Goal: Find specific page/section: Find specific page/section

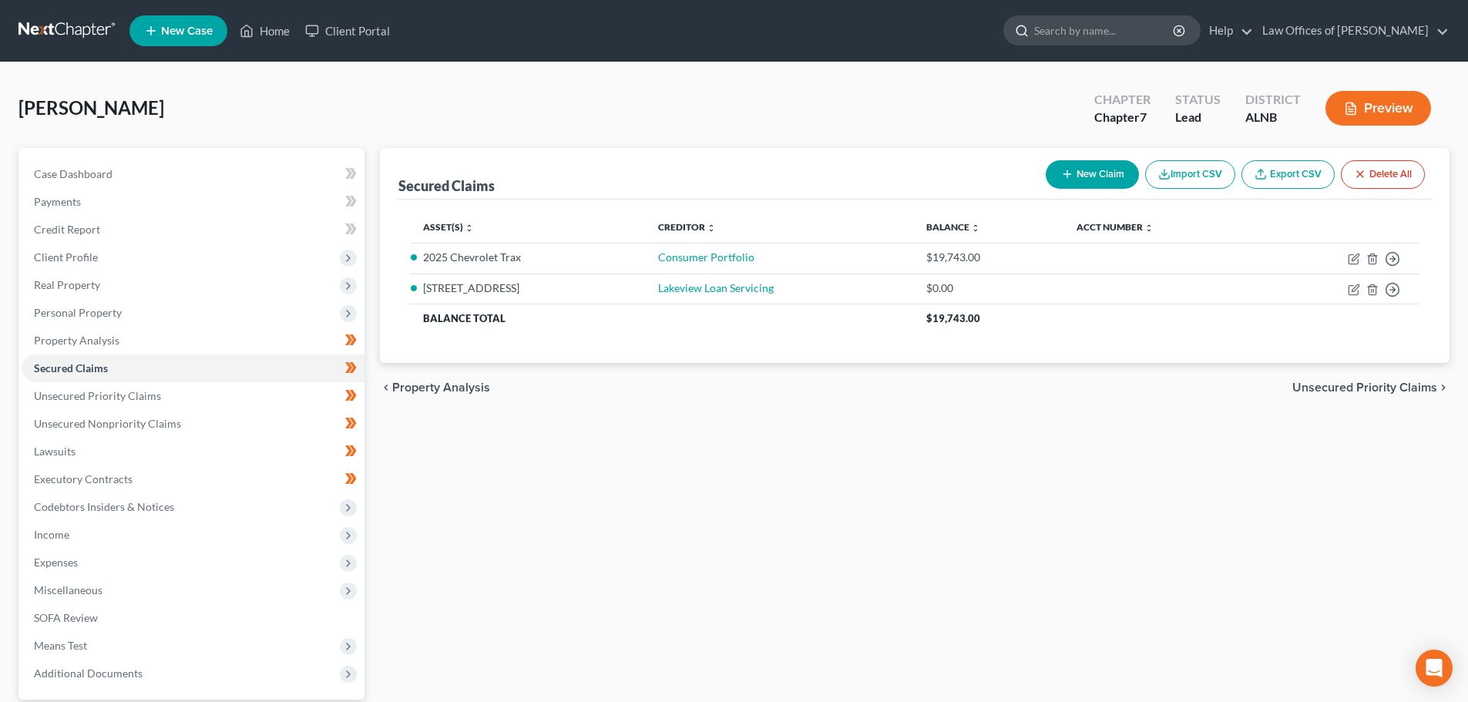
click at [1127, 33] on input "search" at bounding box center [1104, 30] width 141 height 29
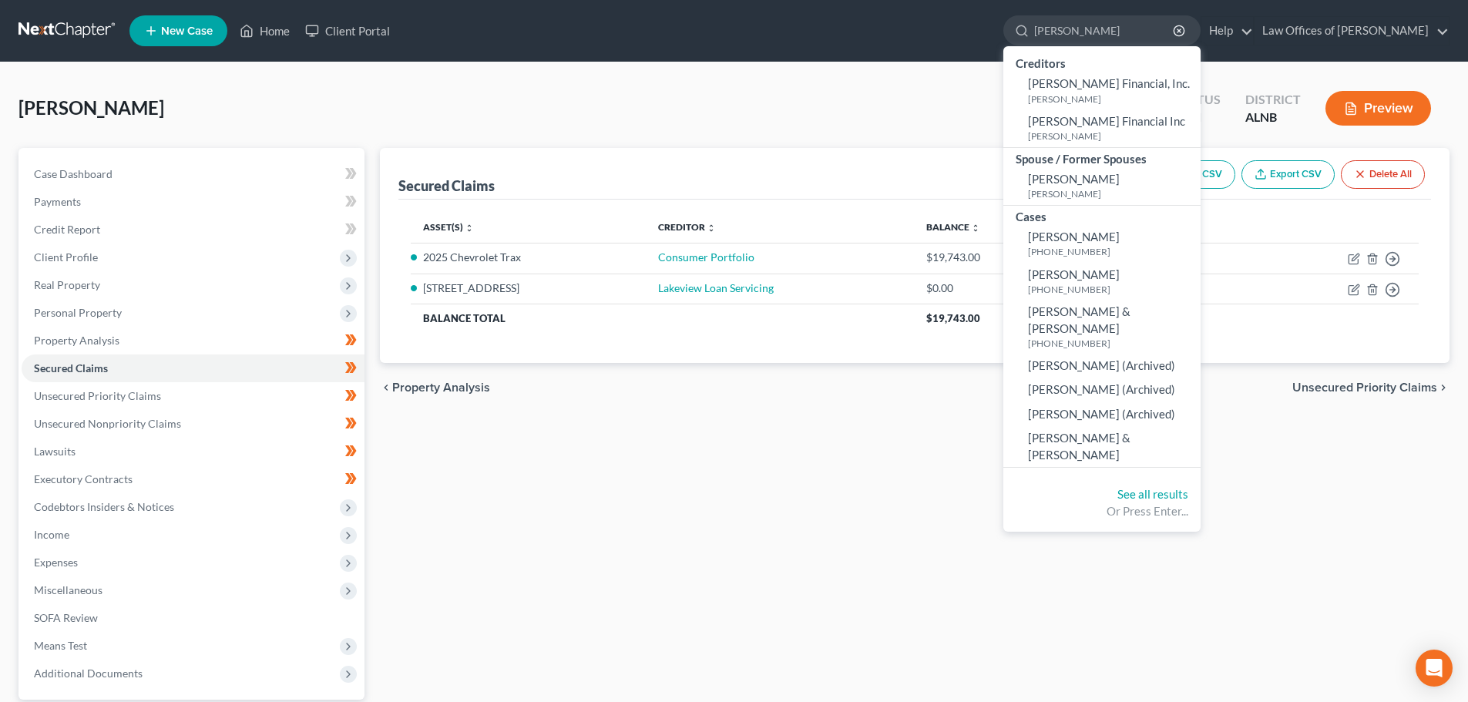
type input "[PERSON_NAME]"
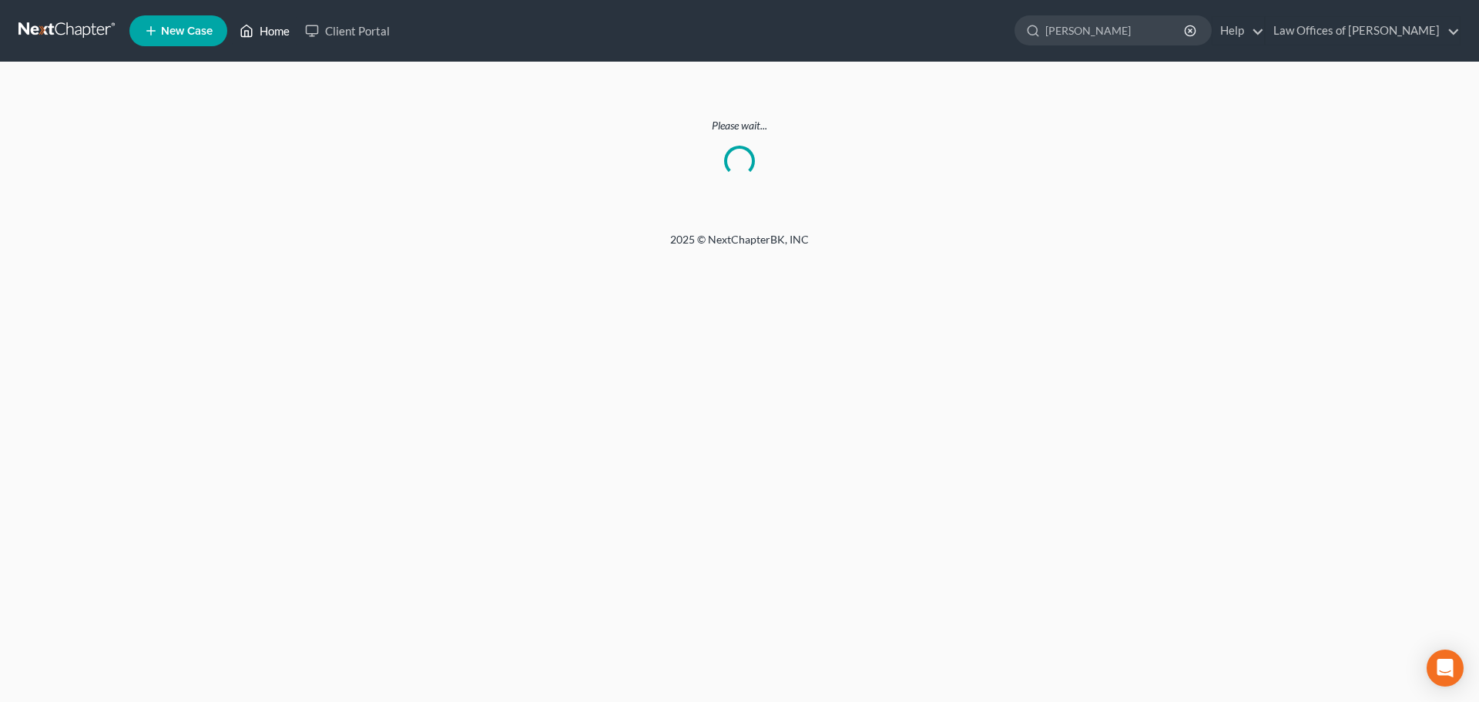
click at [261, 31] on link "Home" at bounding box center [264, 31] width 65 height 28
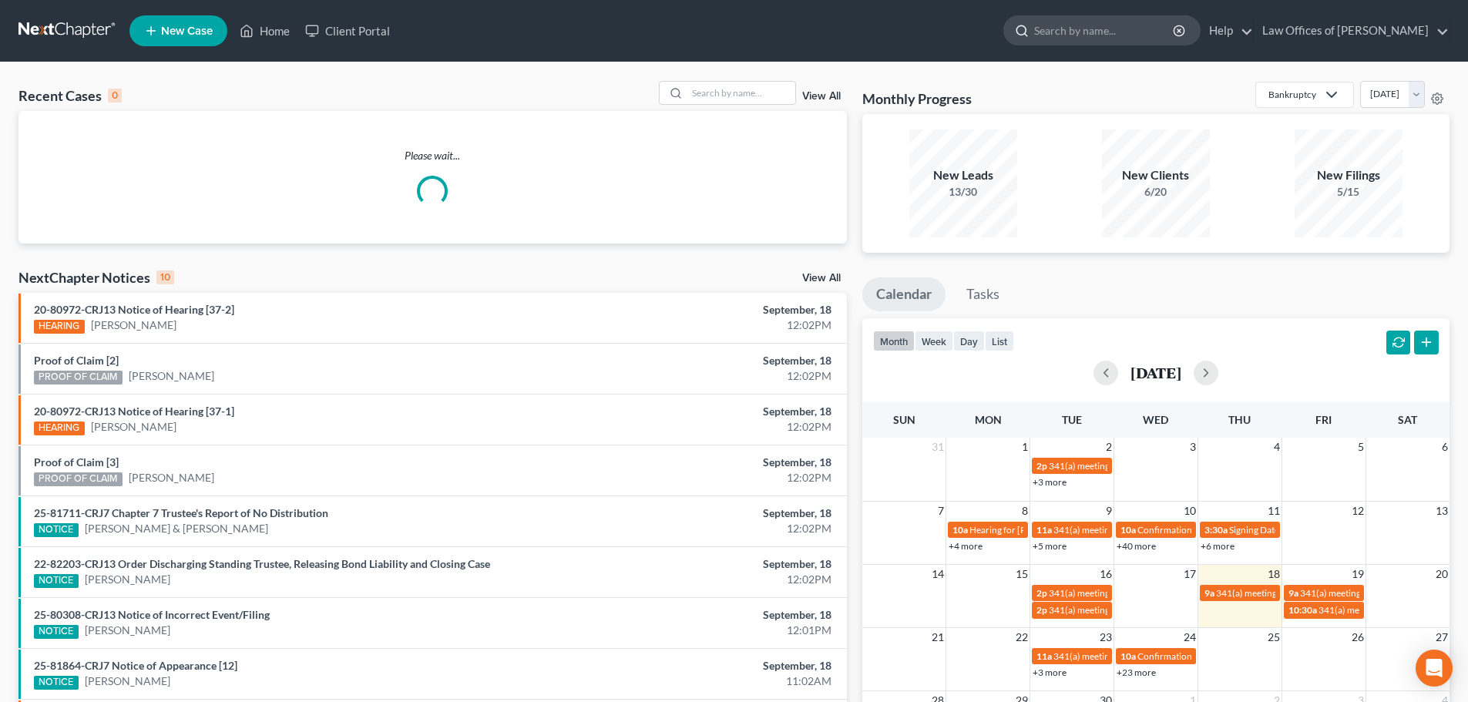
click at [1116, 37] on input "search" at bounding box center [1104, 30] width 141 height 29
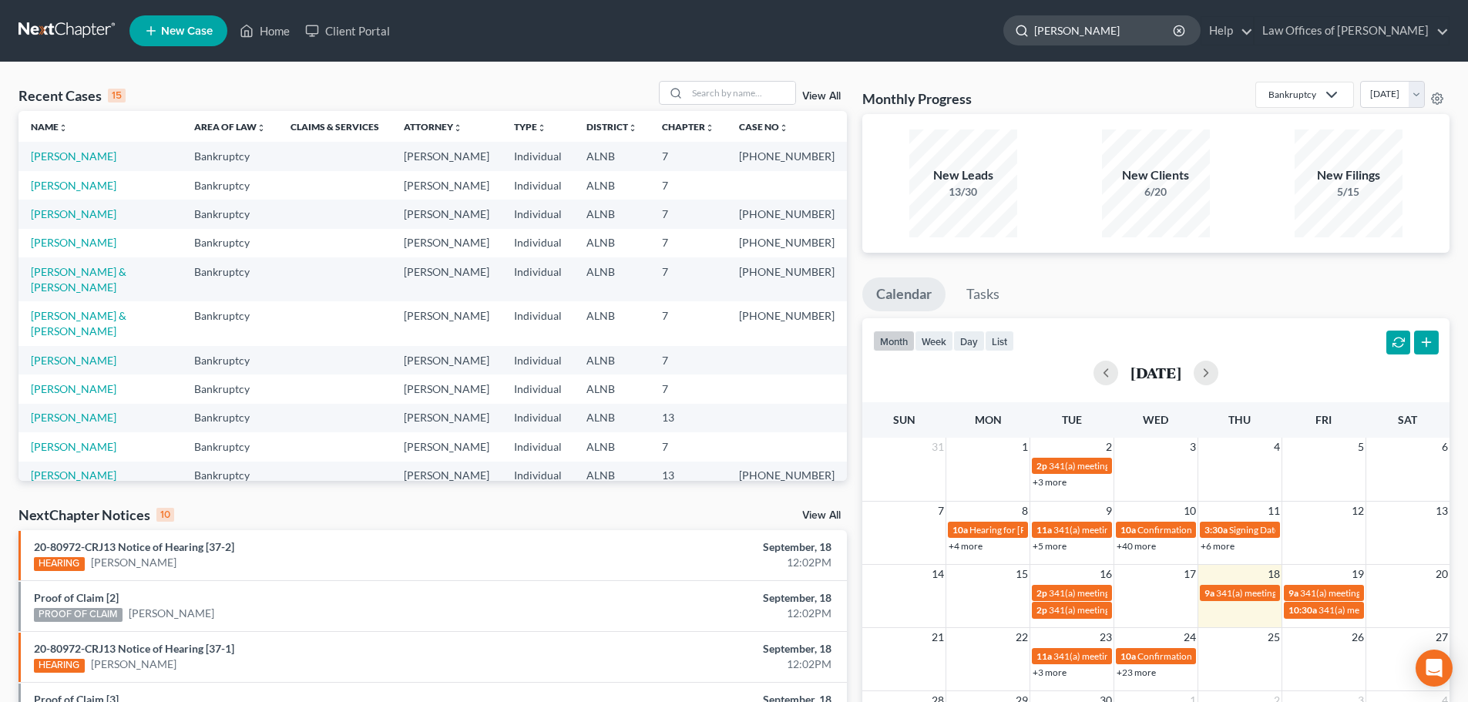
type input "[PERSON_NAME]"
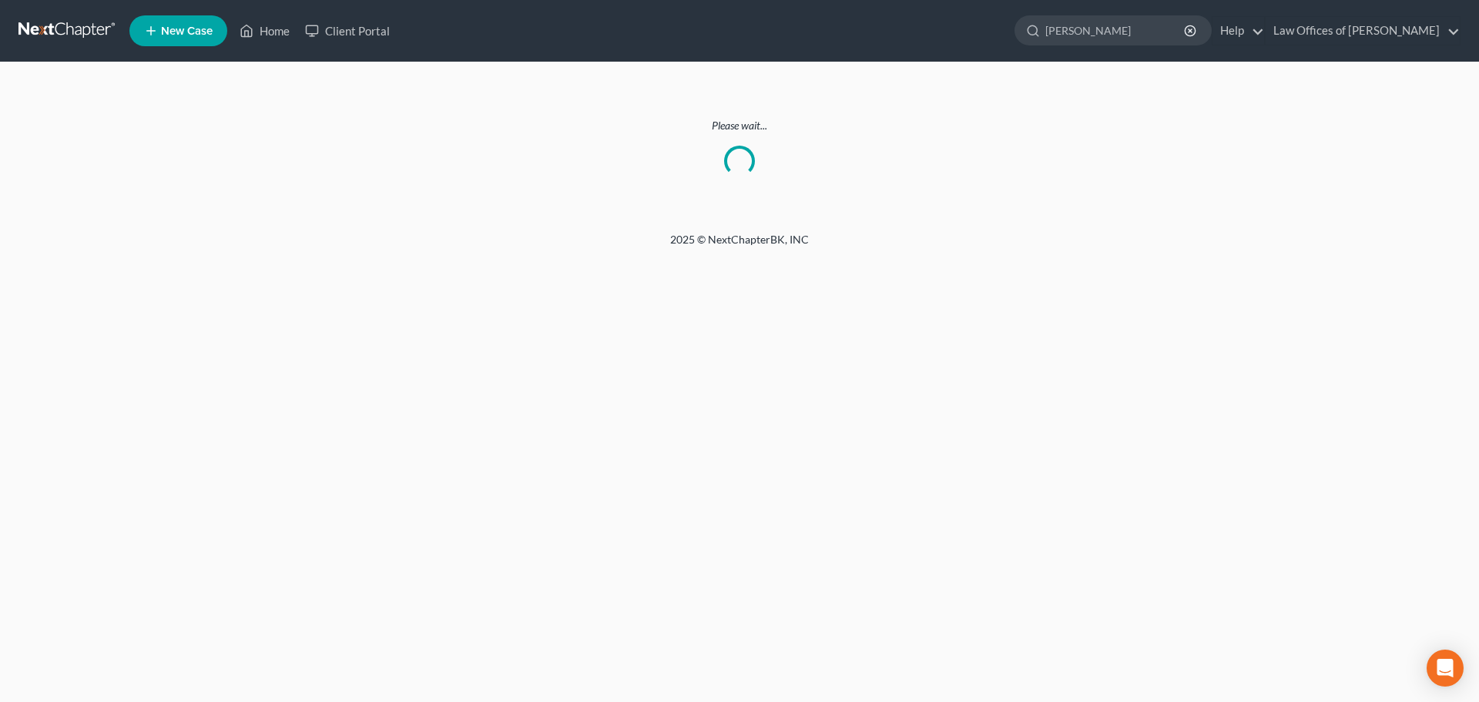
click at [778, 38] on ul "New Case Home Client Portal Nichols - No Result - See all results Or Press Ente…" at bounding box center [795, 31] width 1332 height 40
click at [350, 31] on link "Client Portal" at bounding box center [347, 31] width 100 height 28
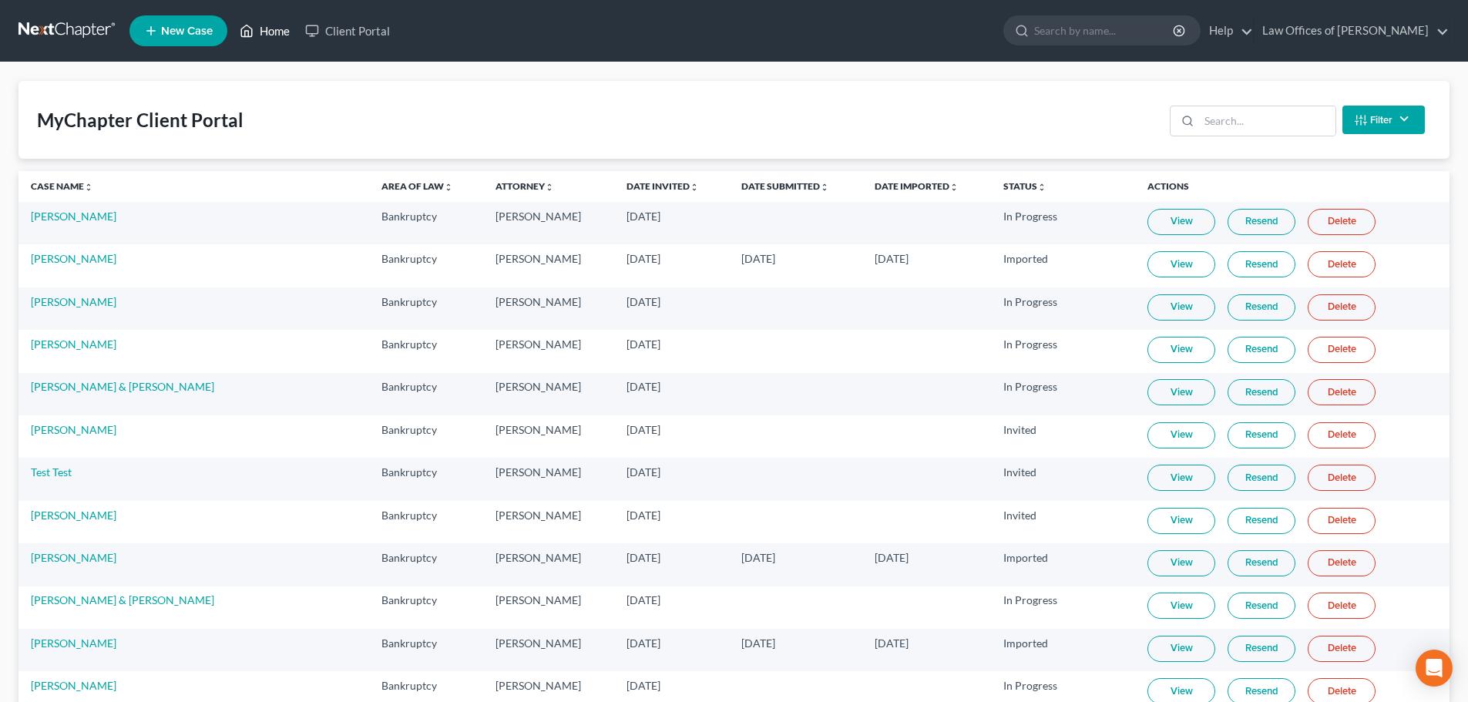
click at [274, 29] on link "Home" at bounding box center [264, 31] width 65 height 28
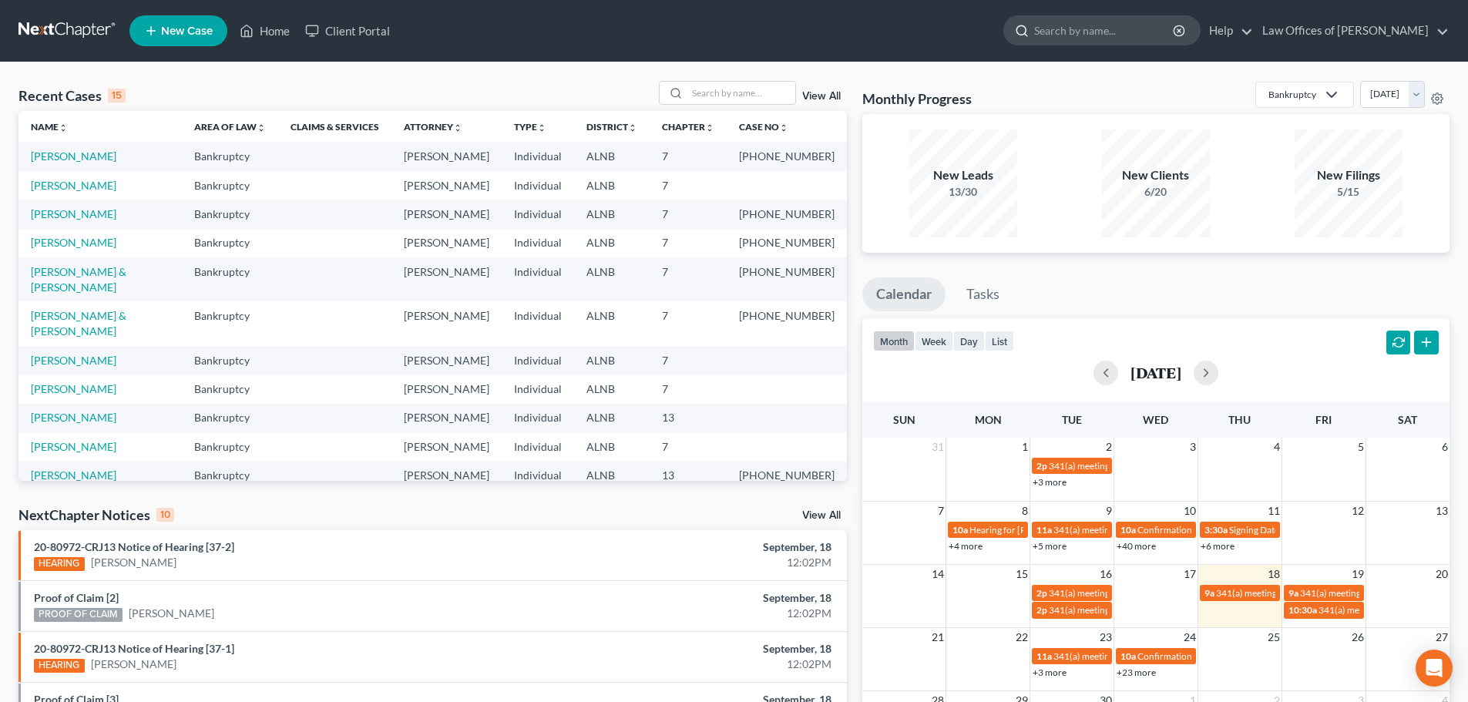
click at [1147, 32] on input "search" at bounding box center [1104, 30] width 141 height 29
type input "nichols"
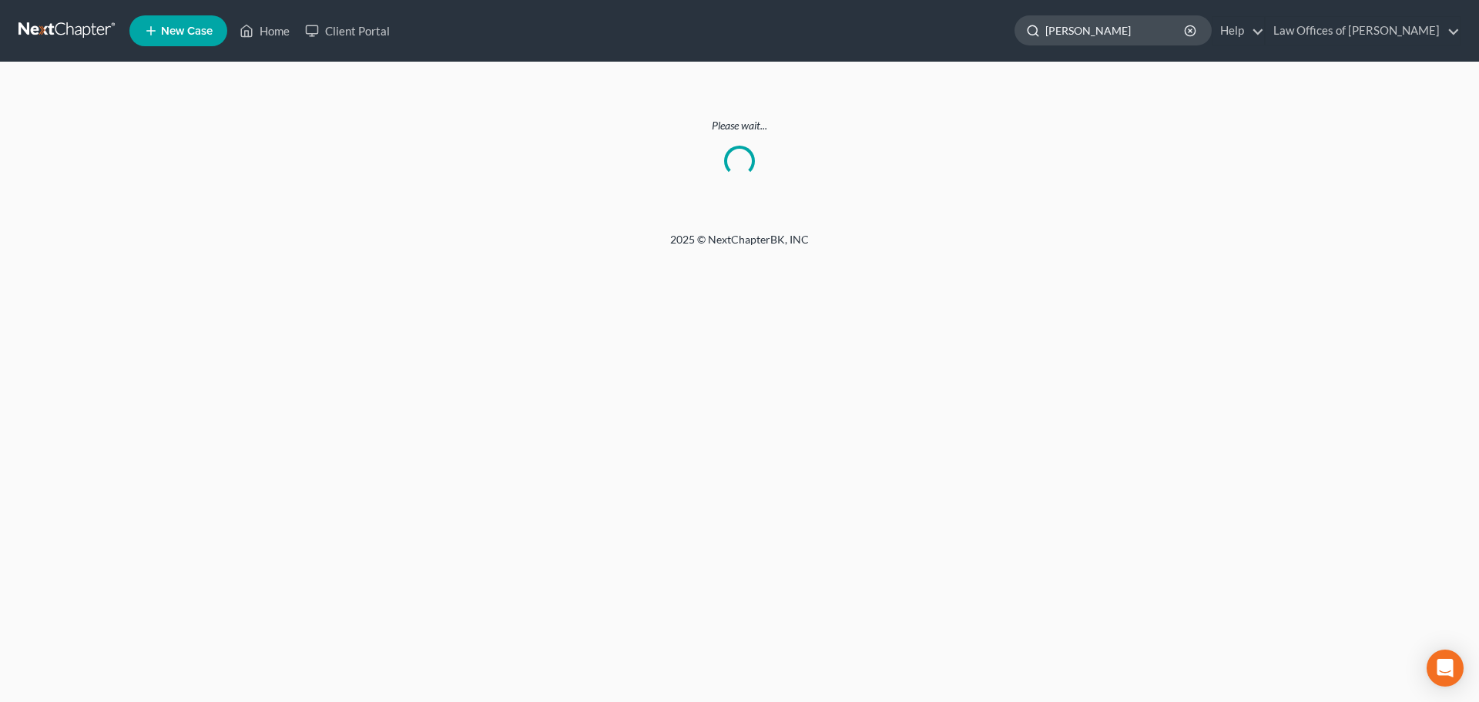
click at [1066, 32] on input "nichols" at bounding box center [1116, 30] width 141 height 29
click at [1125, 32] on input "[PERSON_NAME]" at bounding box center [1116, 30] width 141 height 29
type input "[PERSON_NAME]"
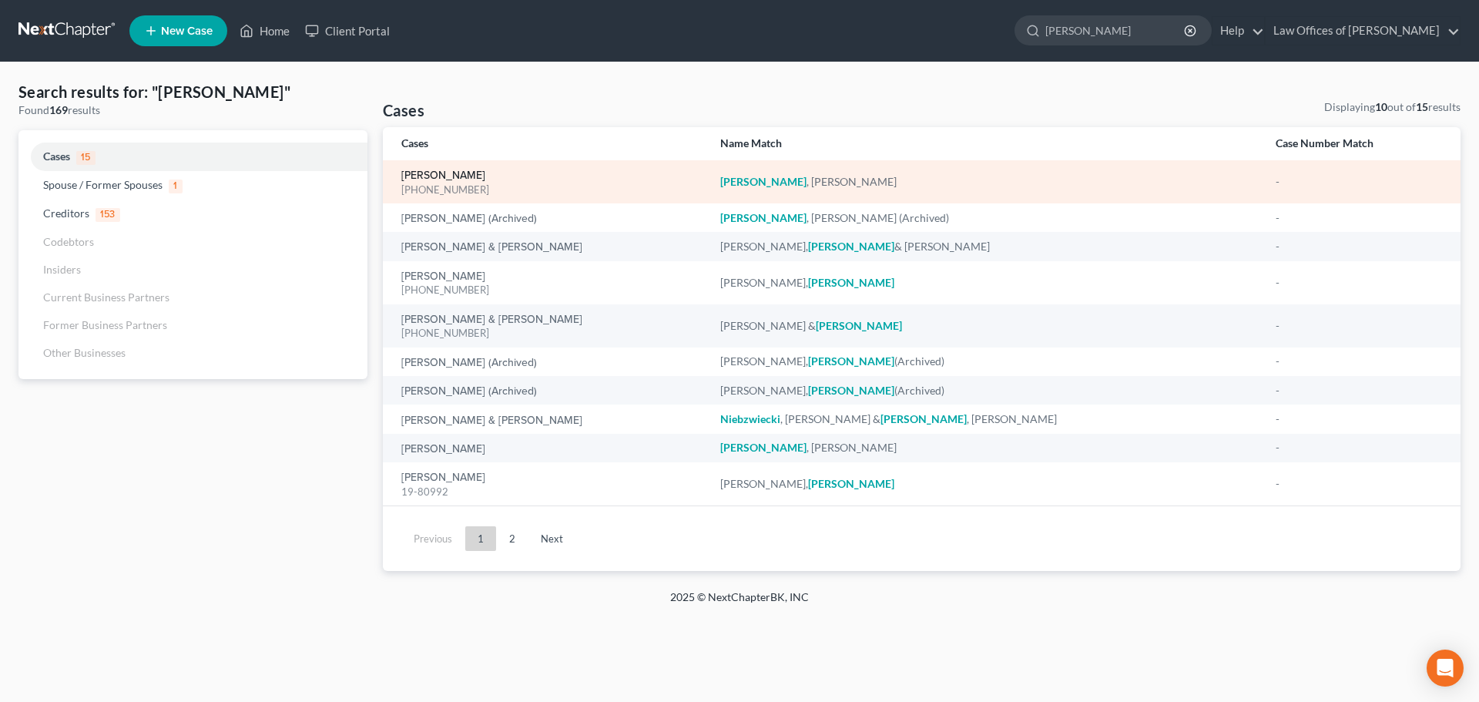
click at [431, 173] on link "[PERSON_NAME]" at bounding box center [443, 175] width 84 height 11
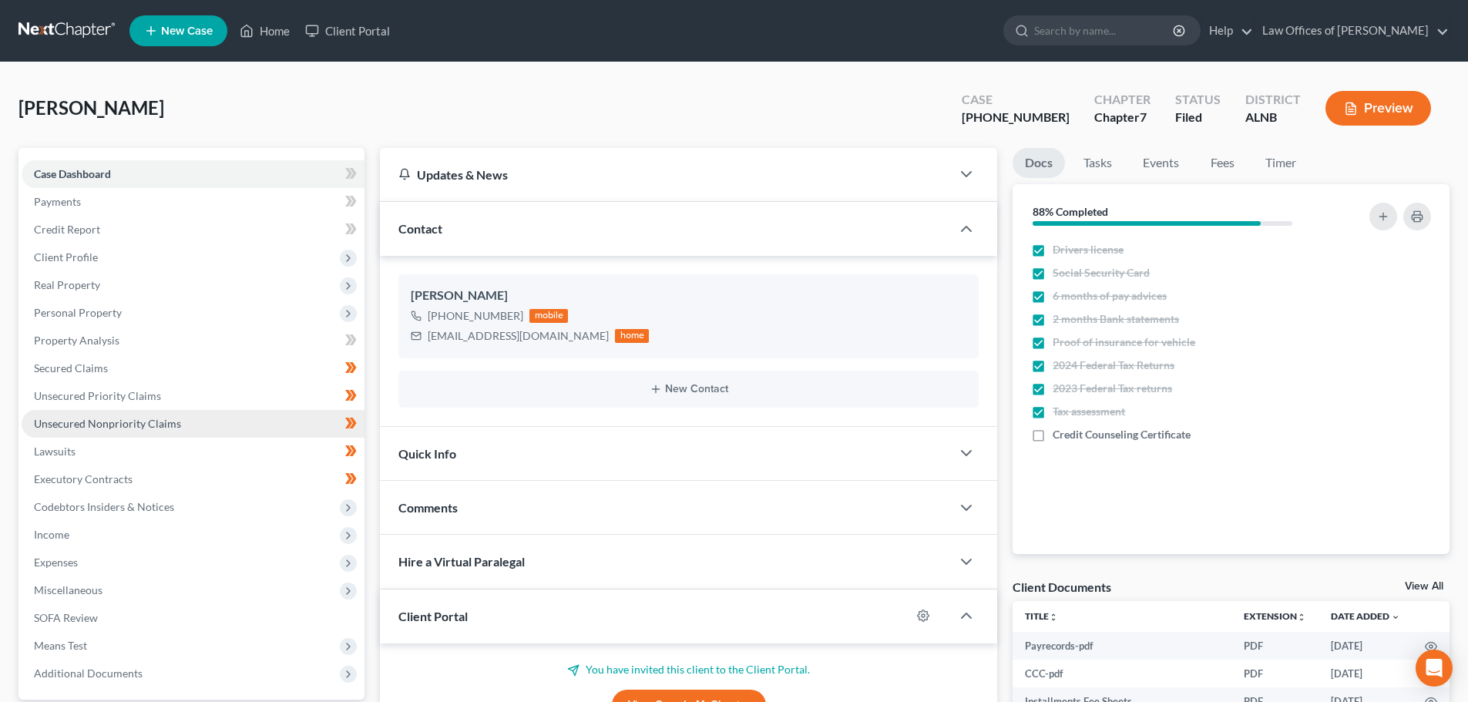
click at [170, 420] on span "Unsecured Nonpriority Claims" at bounding box center [107, 423] width 147 height 13
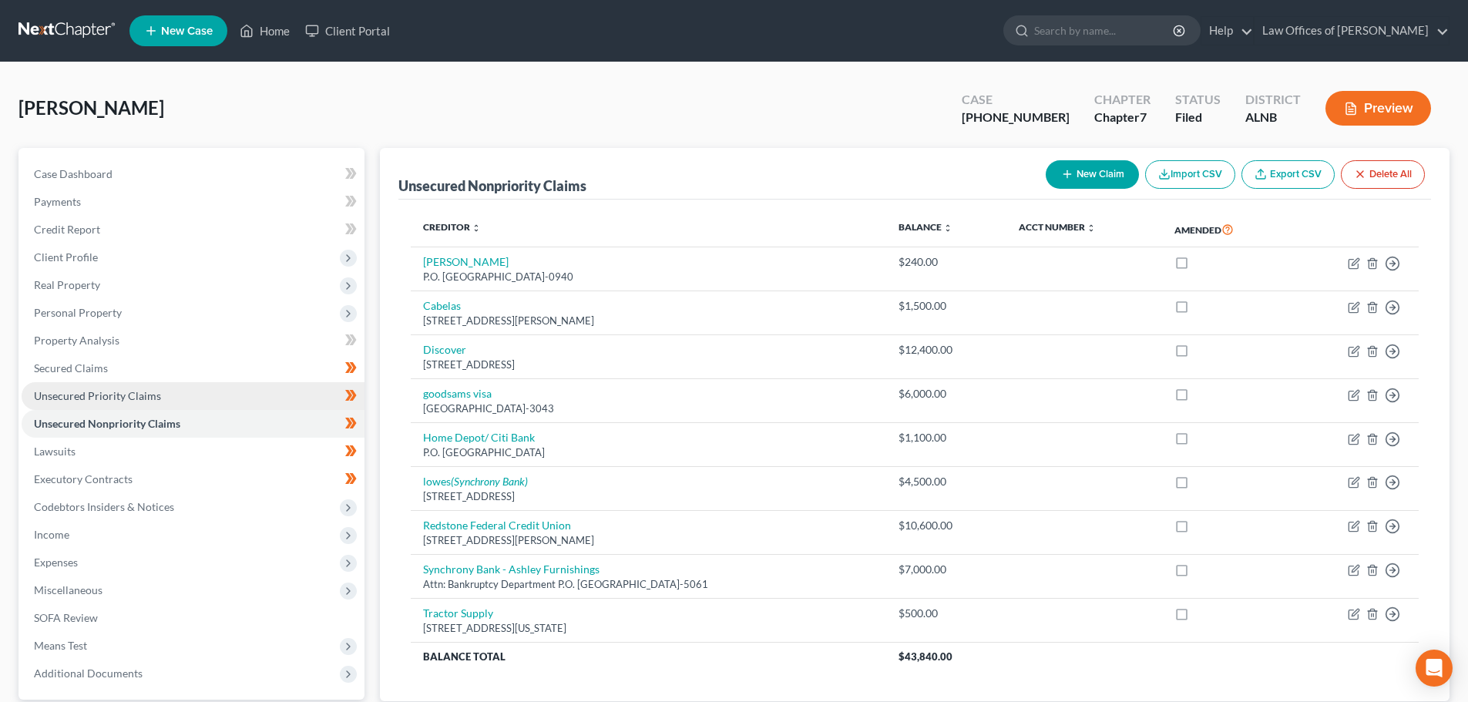
click at [173, 395] on link "Unsecured Priority Claims" at bounding box center [193, 396] width 343 height 28
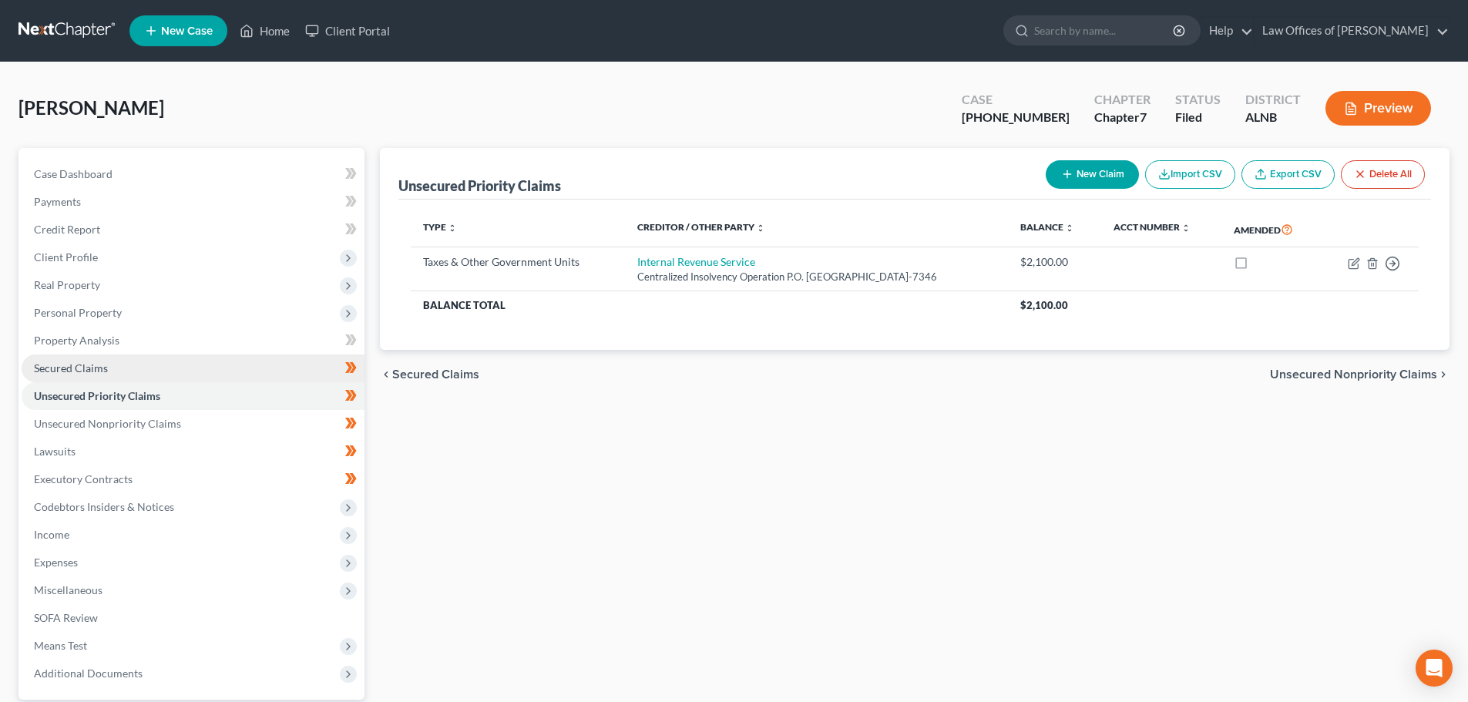
click at [129, 373] on link "Secured Claims" at bounding box center [193, 368] width 343 height 28
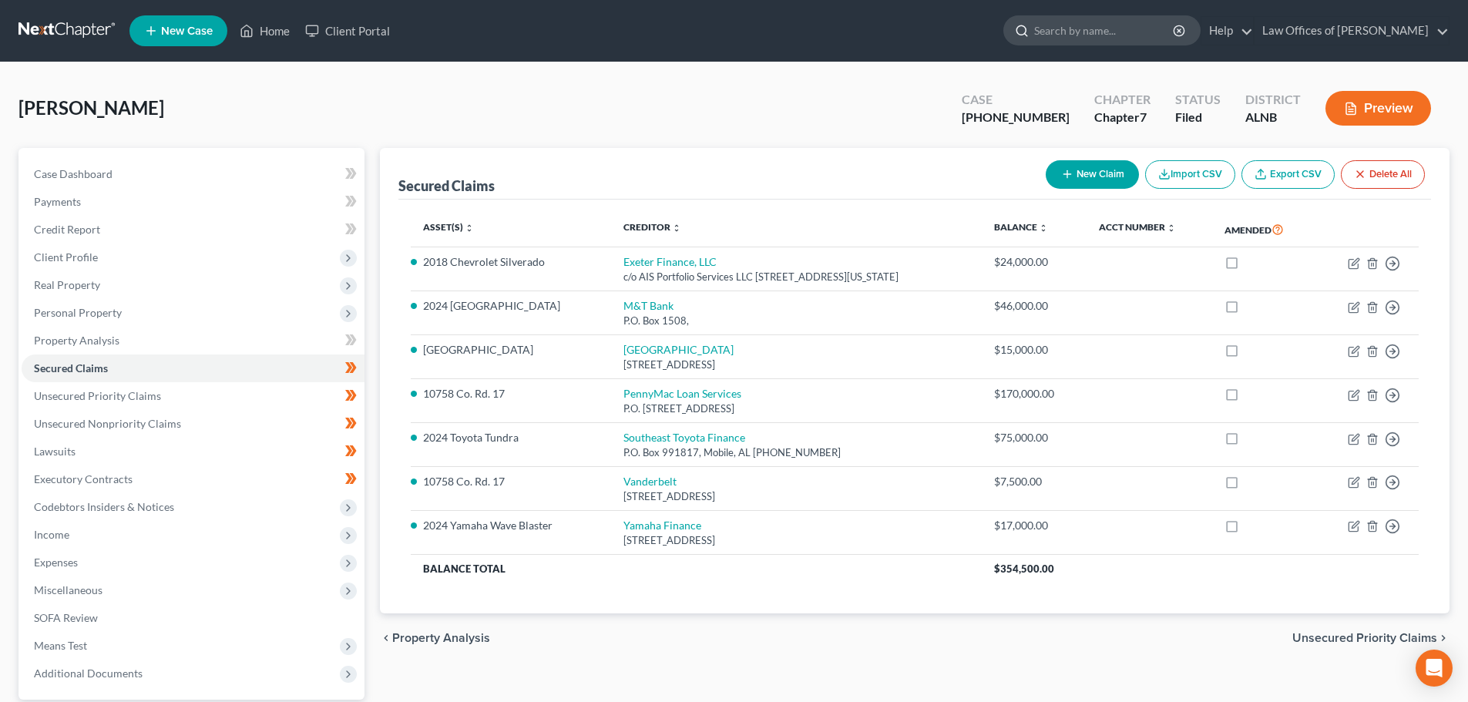
click at [1117, 33] on input "search" at bounding box center [1104, 30] width 141 height 29
type input "McBroom"
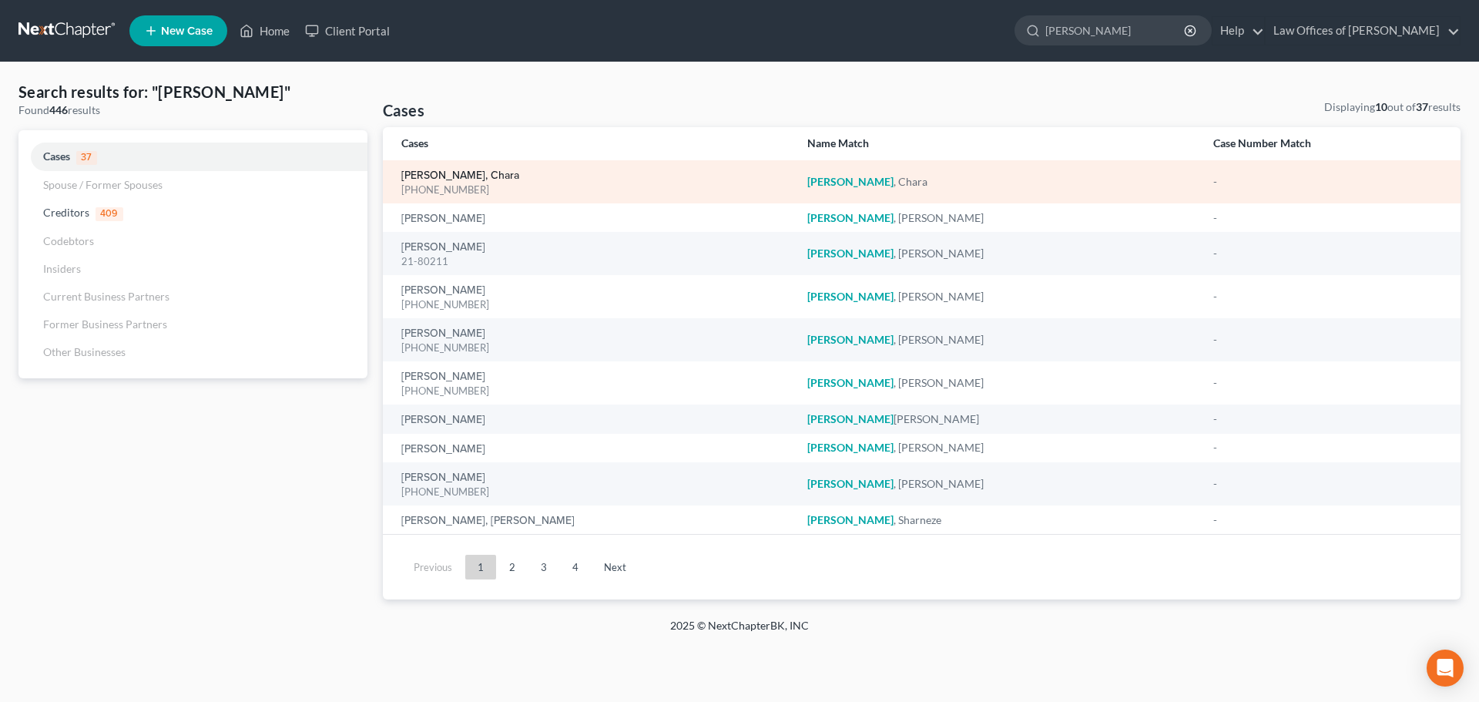
click at [462, 176] on link "[PERSON_NAME], Chara" at bounding box center [460, 175] width 118 height 11
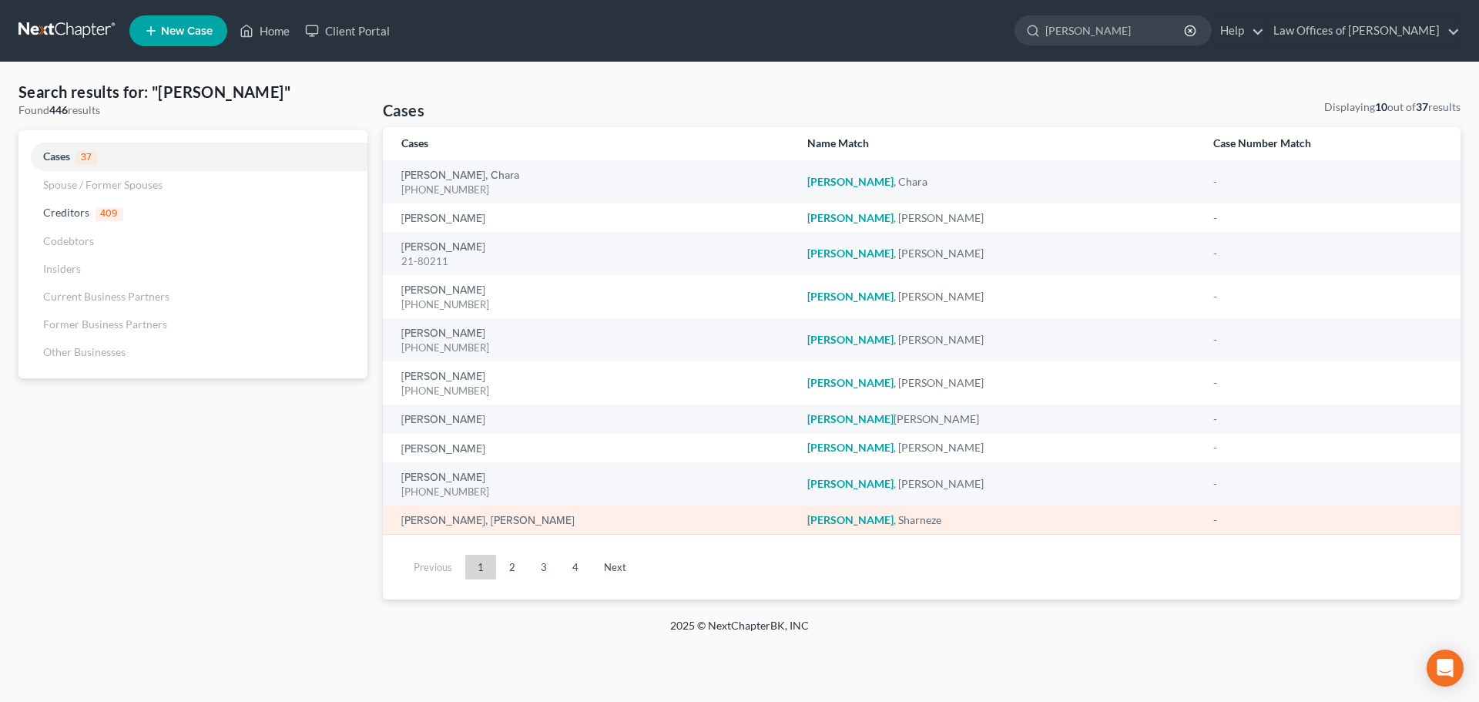
select select "0"
select select "6"
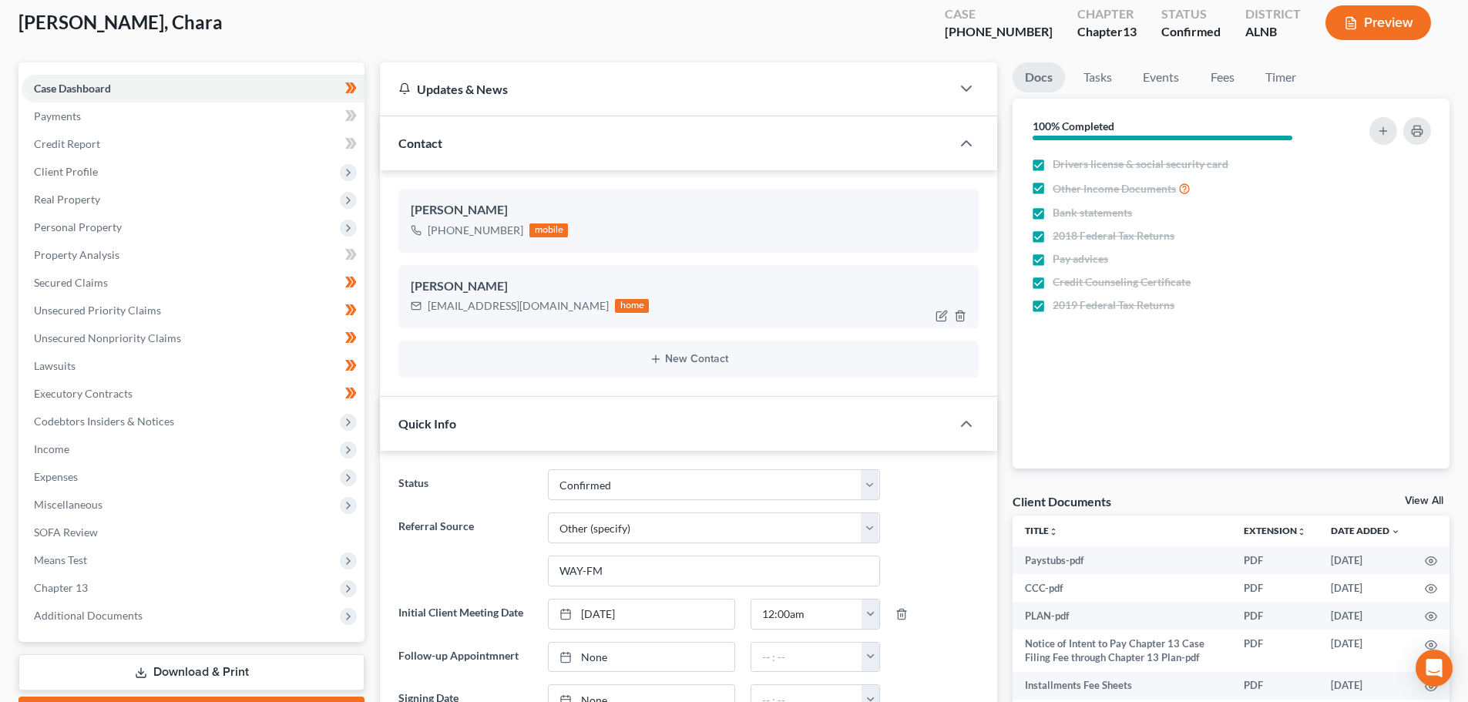
scroll to position [308, 0]
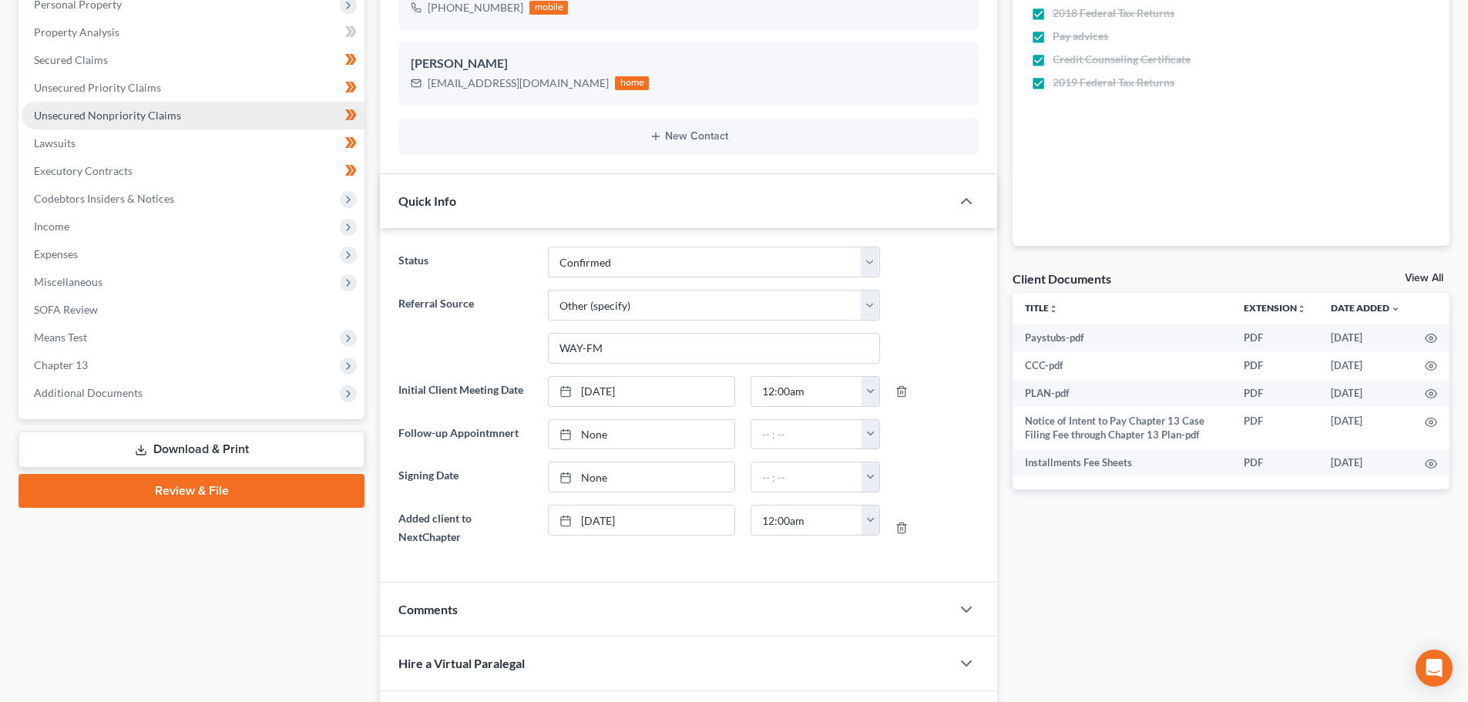
click at [96, 123] on link "Unsecured Nonpriority Claims" at bounding box center [193, 116] width 343 height 28
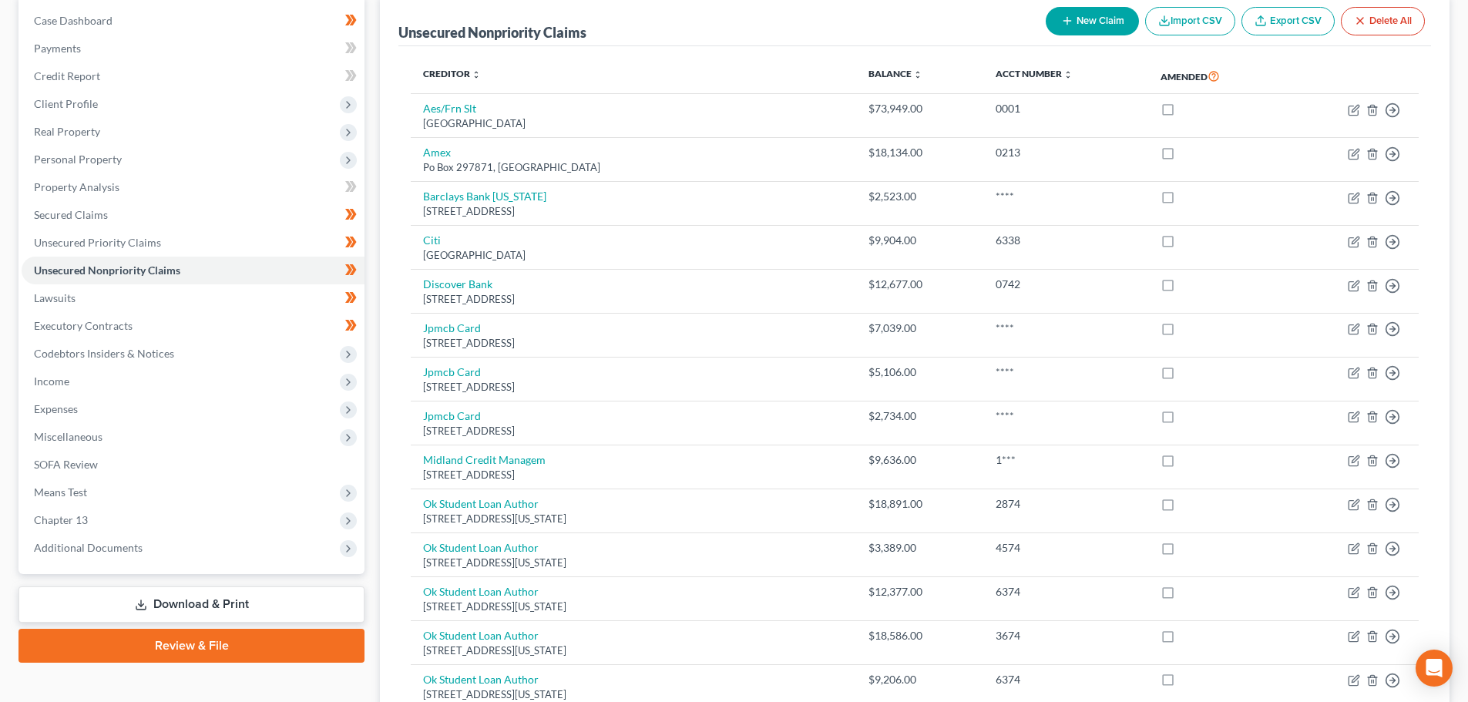
scroll to position [77, 0]
